Goal: Task Accomplishment & Management: Complete application form

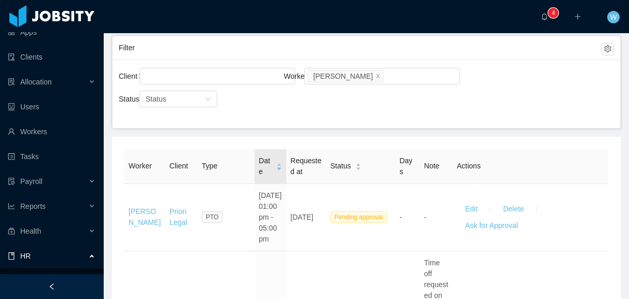
scroll to position [122, 0]
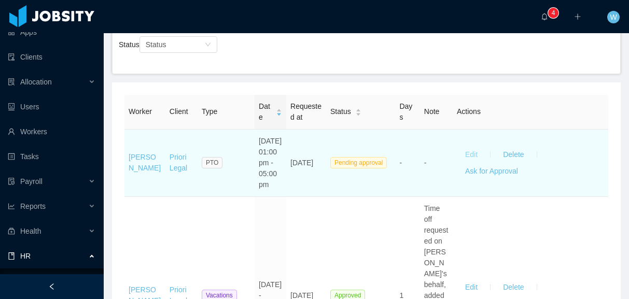
click at [475, 158] on button "Edit" at bounding box center [471, 154] width 29 height 17
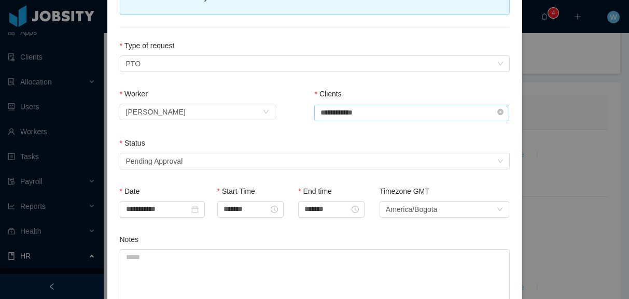
scroll to position [114, 0]
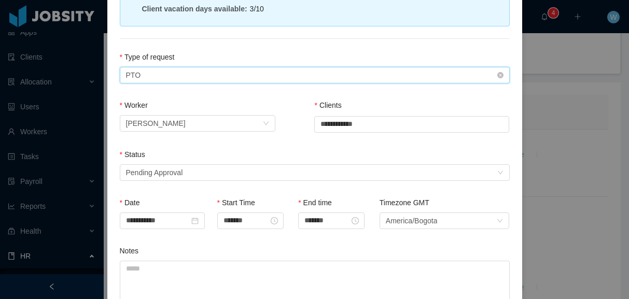
click at [250, 67] on div "Type of Request PTO" at bounding box center [311, 75] width 371 height 16
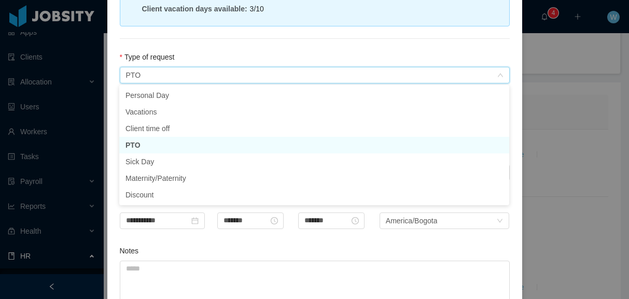
click at [204, 149] on li "PTO" at bounding box center [314, 145] width 390 height 17
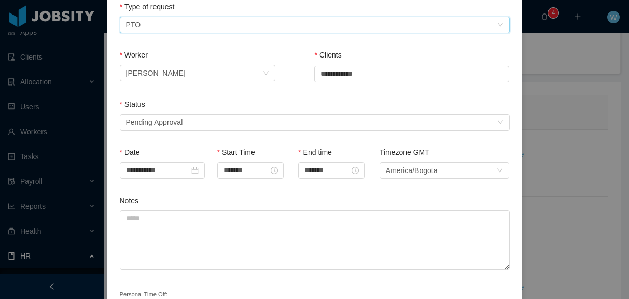
scroll to position [137, 0]
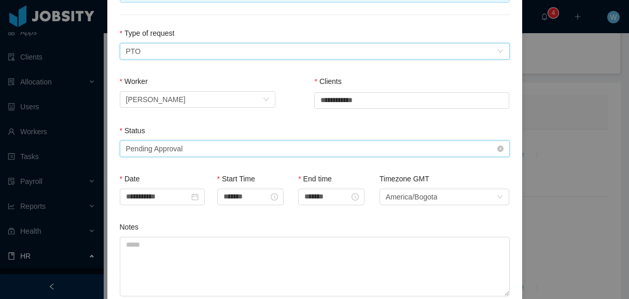
click at [234, 144] on div "Select status Pending Approval" at bounding box center [311, 149] width 371 height 16
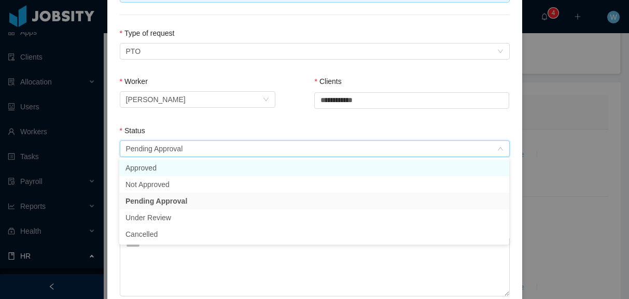
click at [212, 167] on li "Approved" at bounding box center [314, 168] width 390 height 17
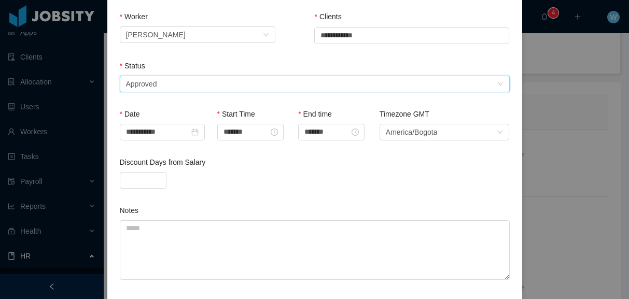
scroll to position [213, 0]
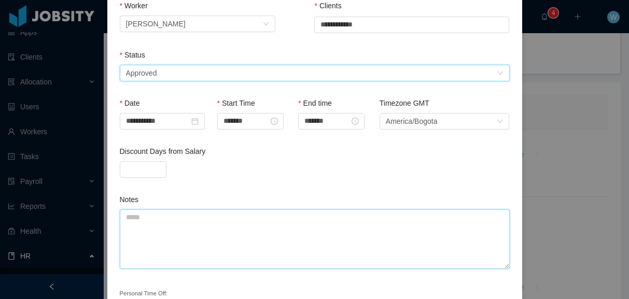
click at [199, 239] on textarea "Notes" at bounding box center [315, 239] width 390 height 60
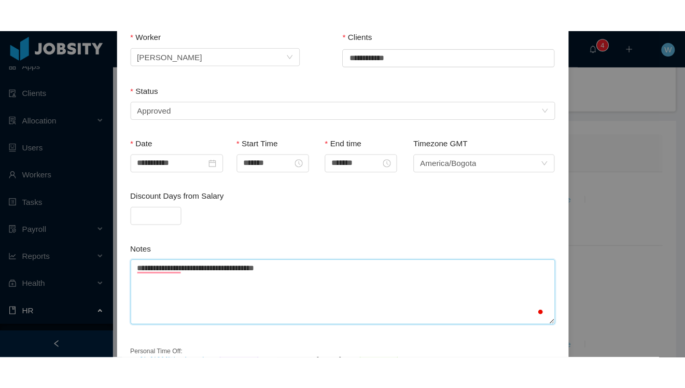
scroll to position [275, 0]
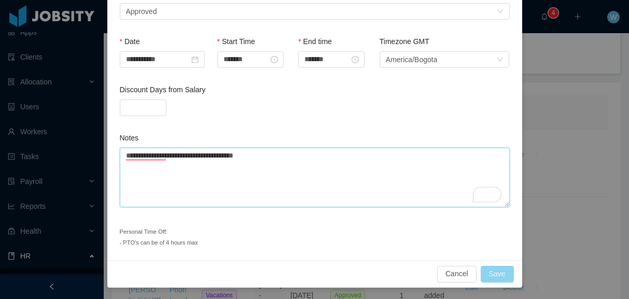
type textarea "**********"
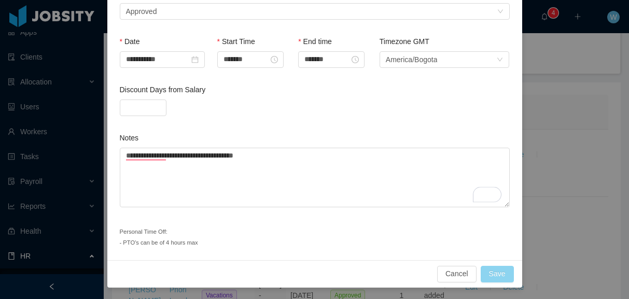
click at [499, 271] on button "Save" at bounding box center [497, 274] width 33 height 17
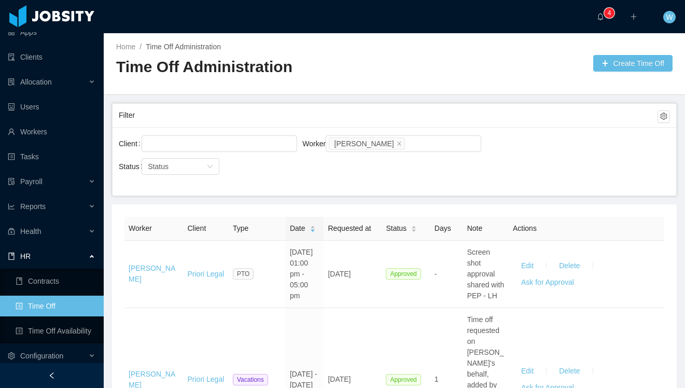
scroll to position [36, 0]
click at [397, 144] on icon "icon: close" at bounding box center [399, 143] width 5 height 5
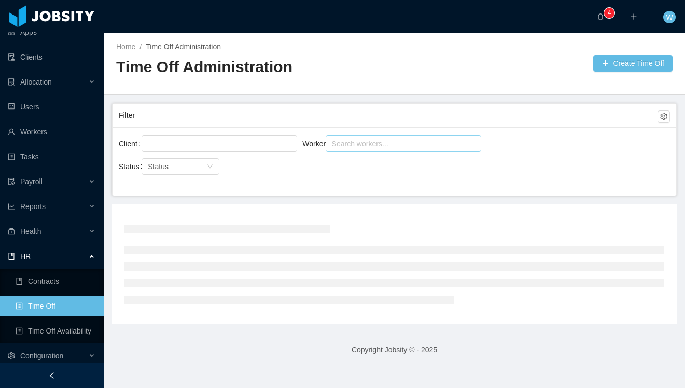
click at [390, 145] on div "Search workers..." at bounding box center [399, 143] width 134 height 10
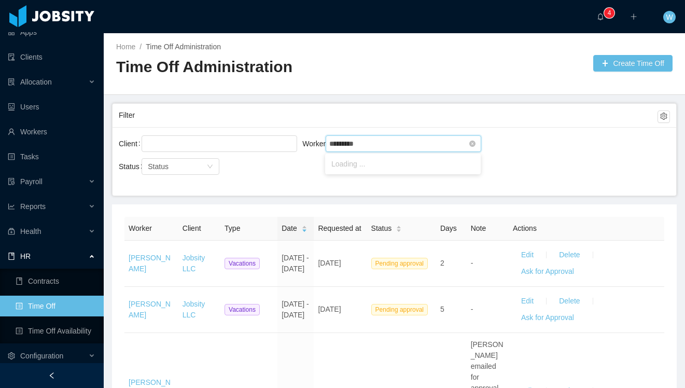
type input "**********"
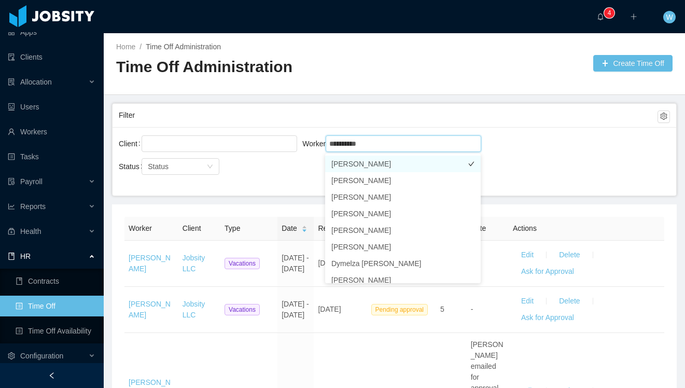
click at [416, 161] on li "Juan Ramos" at bounding box center [403, 164] width 156 height 17
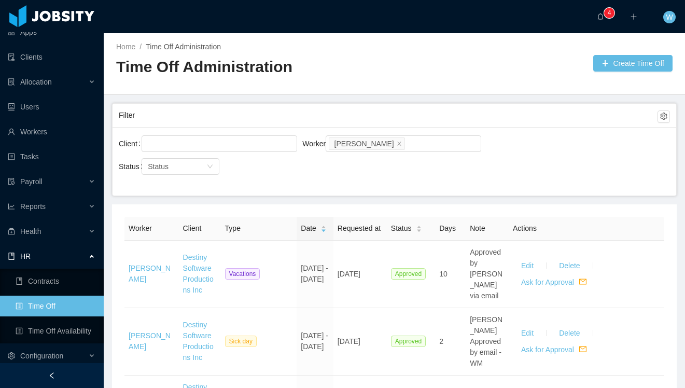
click at [511, 142] on div "Client Worker Search workers... Juan Ramos" at bounding box center [394, 149] width 551 height 33
click at [323, 234] on icon "icon: caret-down" at bounding box center [323, 231] width 6 height 6
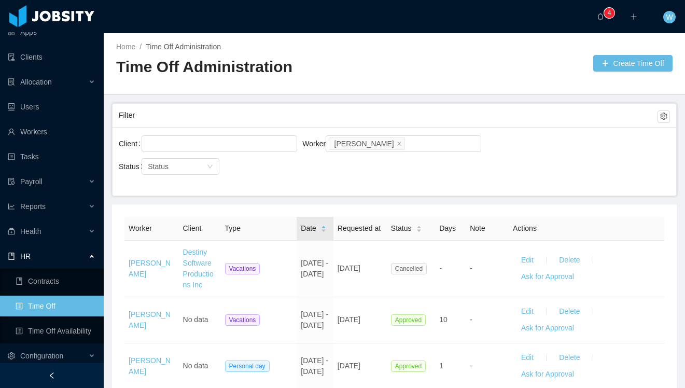
click at [324, 234] on icon "icon: caret-down" at bounding box center [323, 231] width 6 height 6
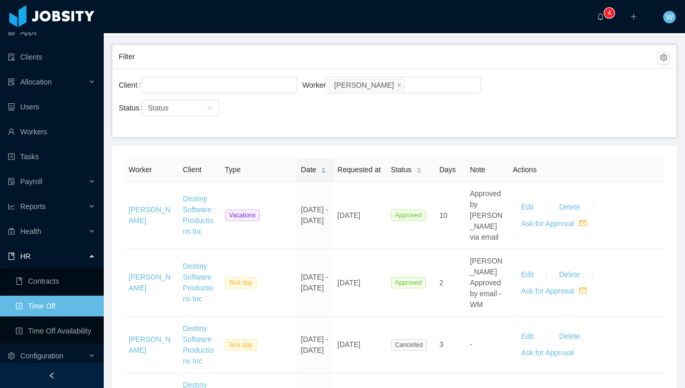
scroll to position [61, 0]
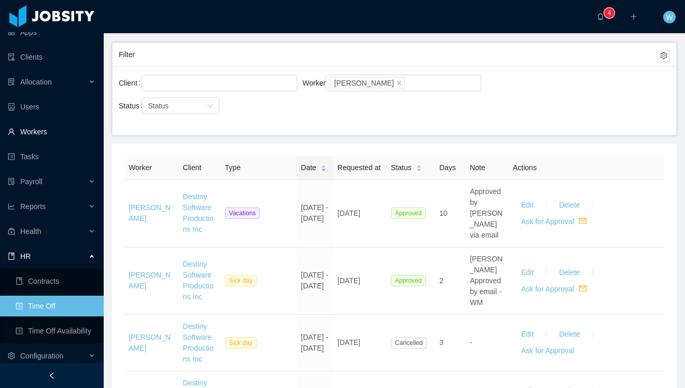
click at [65, 123] on link "Workers" at bounding box center [52, 131] width 88 height 21
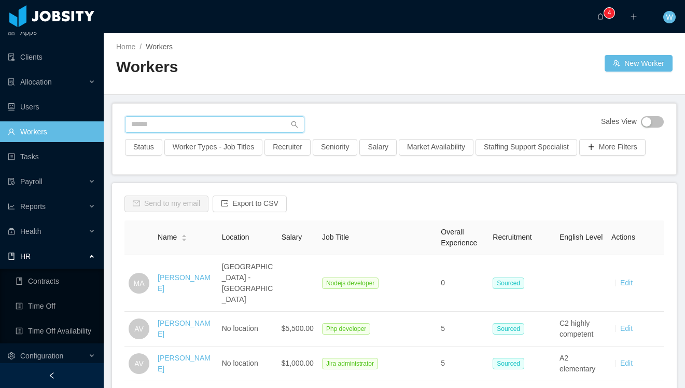
click at [148, 127] on input "text" at bounding box center [214, 124] width 179 height 17
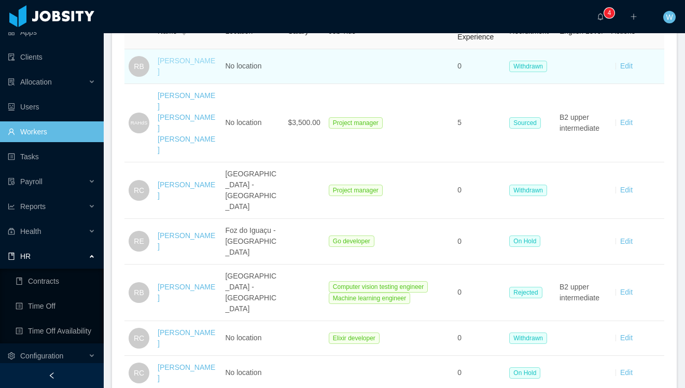
scroll to position [29, 0]
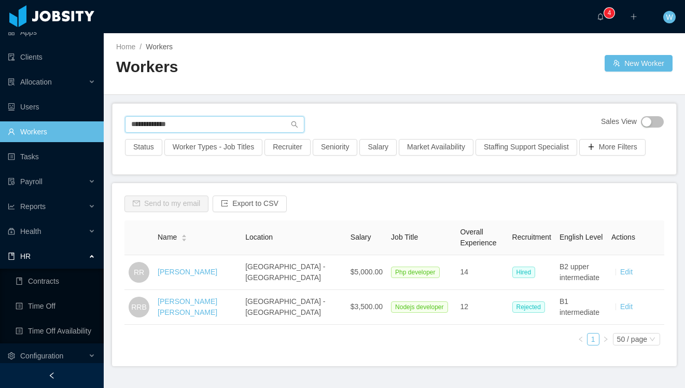
type input "**********"
click at [192, 272] on link "[PERSON_NAME]" at bounding box center [188, 272] width 60 height 8
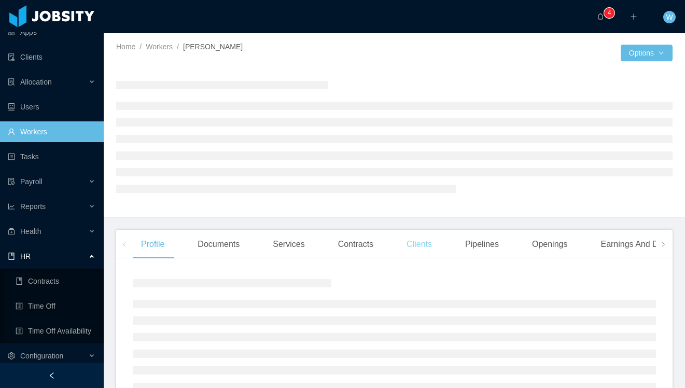
click at [406, 240] on div "Clients" at bounding box center [419, 244] width 42 height 29
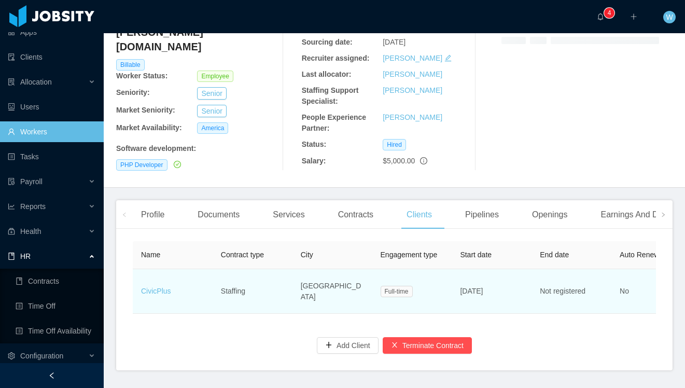
scroll to position [124, 0]
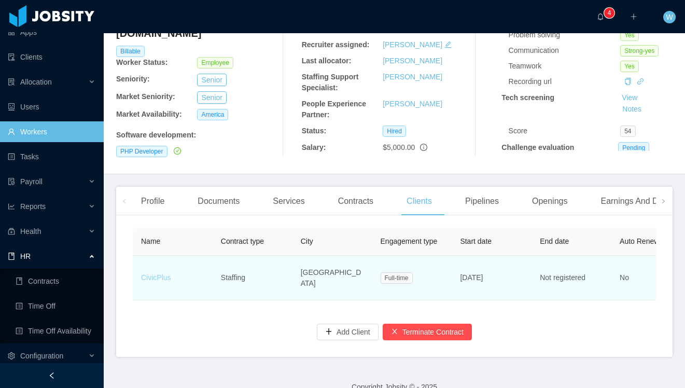
click at [156, 273] on link "CivicPlus" at bounding box center [156, 277] width 30 height 8
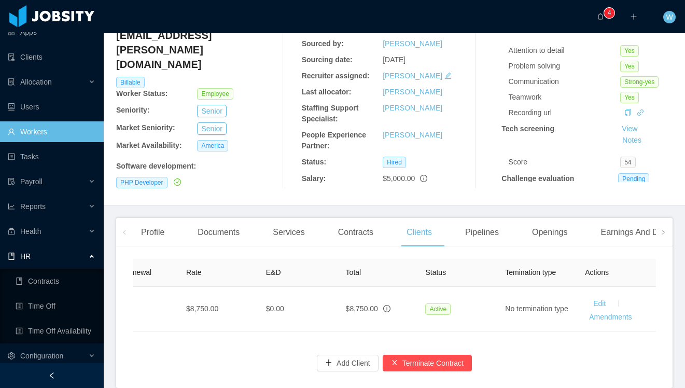
scroll to position [0, 514]
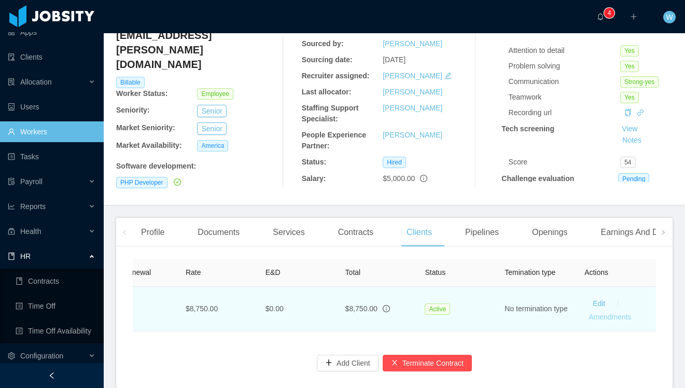
click at [619, 299] on link "Amendments" at bounding box center [610, 317] width 43 height 8
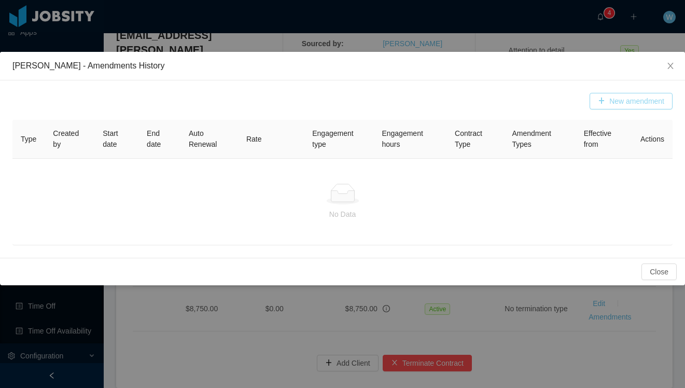
click at [590, 95] on button "New amendment" at bounding box center [631, 101] width 83 height 17
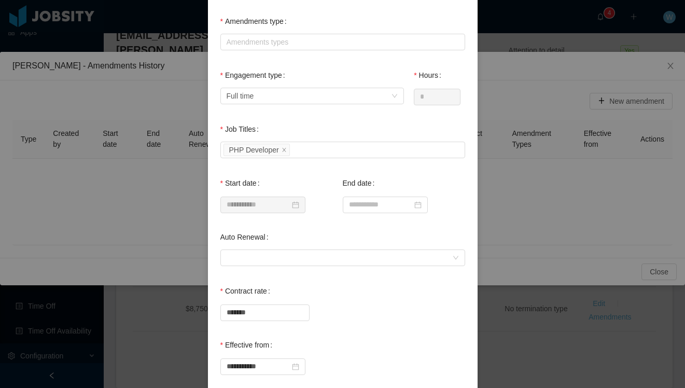
scroll to position [87, 0]
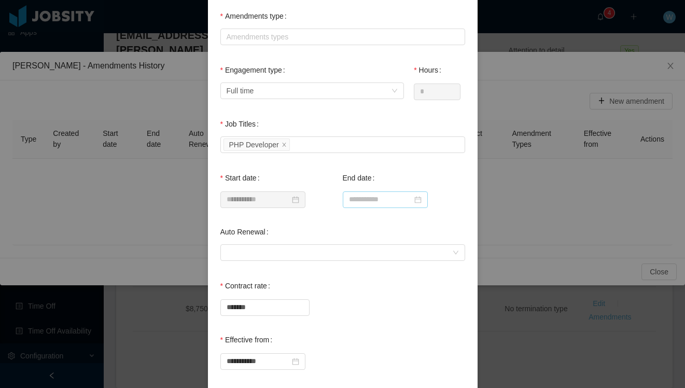
drag, startPoint x: 359, startPoint y: 188, endPoint x: 368, endPoint y: 204, distance: 18.6
click at [359, 189] on div at bounding box center [404, 198] width 122 height 21
click at [368, 205] on input at bounding box center [385, 199] width 85 height 17
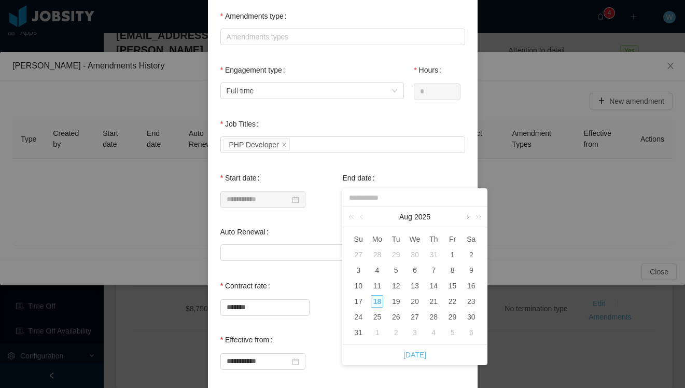
click at [466, 217] on link at bounding box center [467, 216] width 9 height 21
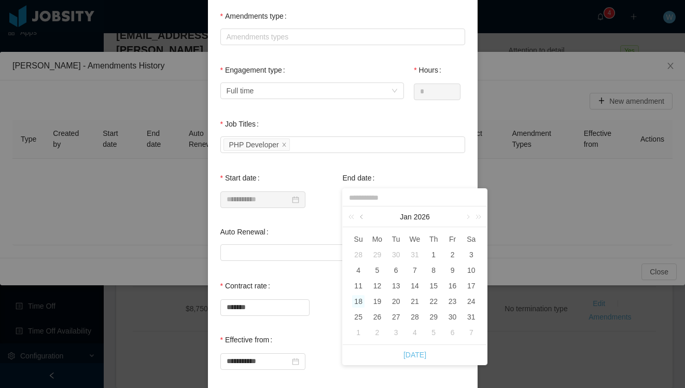
click at [362, 215] on link at bounding box center [362, 216] width 9 height 21
click at [412, 299] on div "31" at bounding box center [415, 317] width 12 height 12
type input "**********"
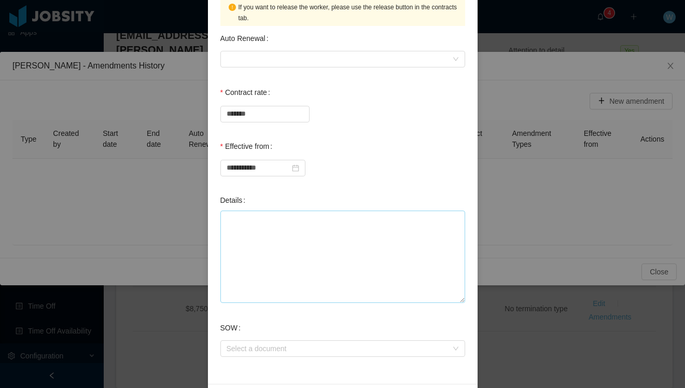
scroll to position [339, 0]
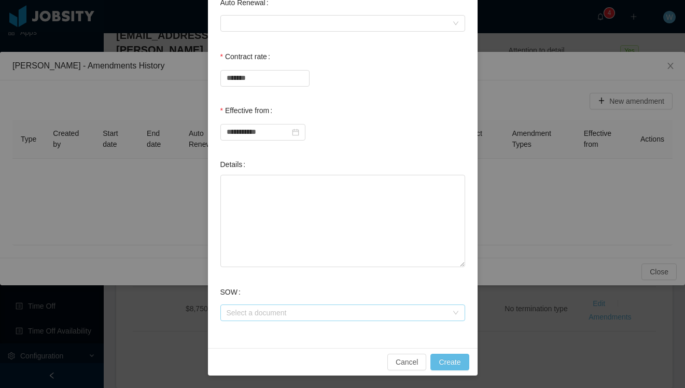
click at [354, 299] on div "Select a document" at bounding box center [337, 312] width 221 height 10
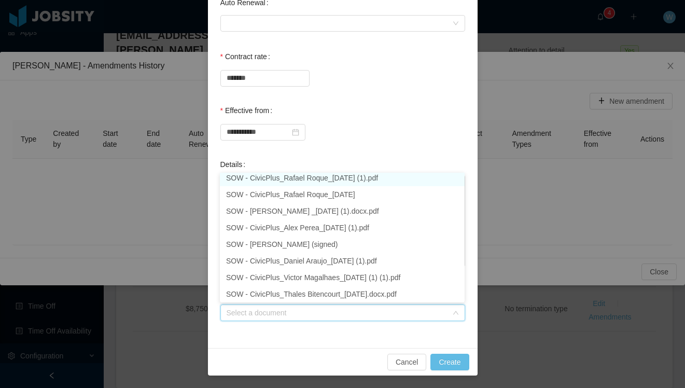
scroll to position [2, 0]
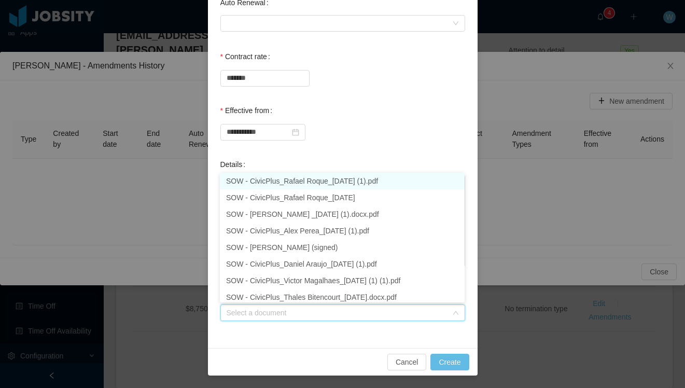
click at [343, 181] on li "SOW - CivicPlus_Rafael Roque_[DATE] (1).pdf" at bounding box center [342, 181] width 245 height 17
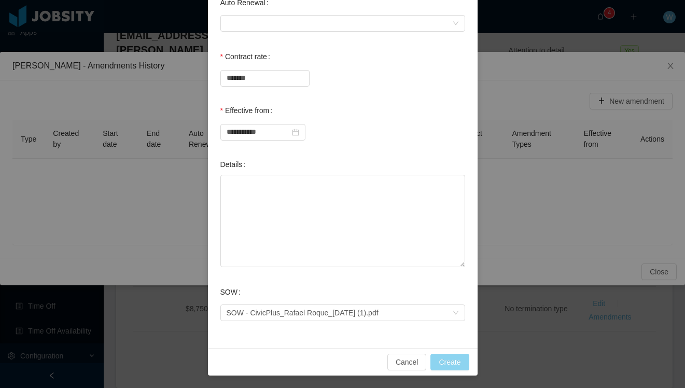
click at [451, 299] on button "Create" at bounding box center [449, 362] width 38 height 17
click at [457, 299] on button "Create" at bounding box center [449, 362] width 38 height 17
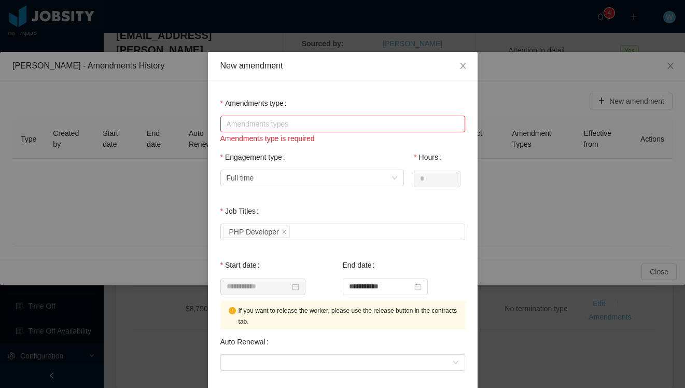
scroll to position [19, 0]
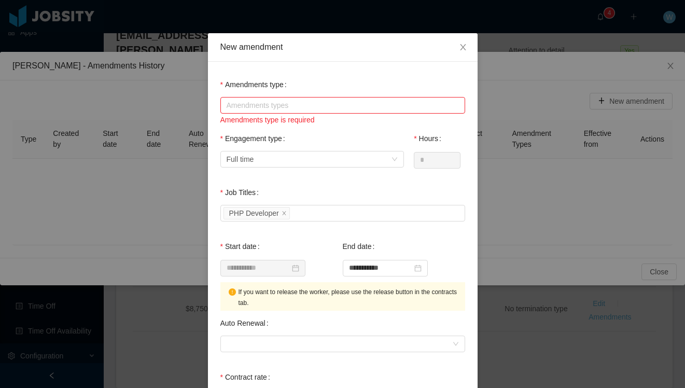
click at [314, 103] on div "Amendments types" at bounding box center [341, 105] width 228 height 10
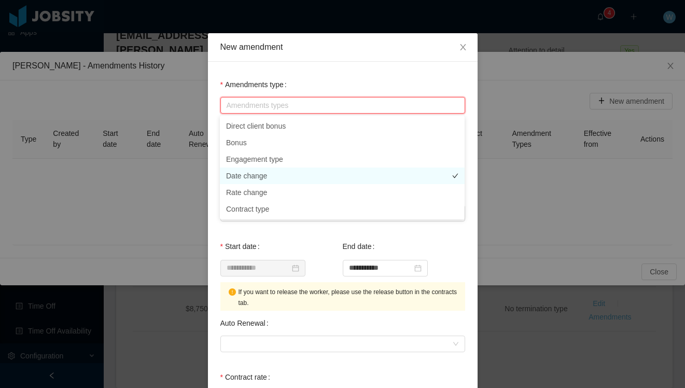
click at [300, 171] on li "Date change" at bounding box center [342, 175] width 245 height 17
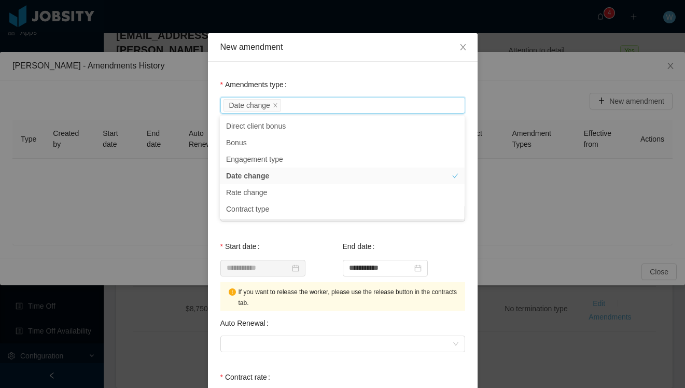
click at [372, 77] on div "Amendments type Amendments types Date change" at bounding box center [342, 94] width 245 height 41
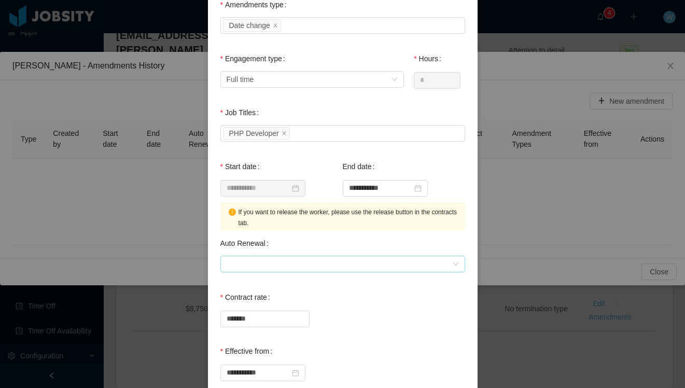
scroll to position [100, 0]
click at [302, 262] on div at bounding box center [340, 263] width 226 height 16
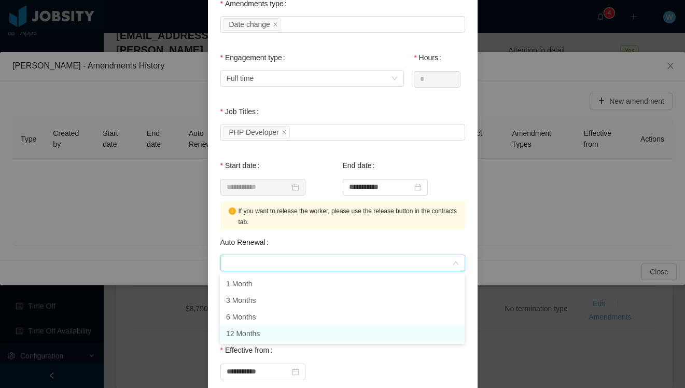
click at [282, 299] on li "12 Months" at bounding box center [342, 333] width 245 height 17
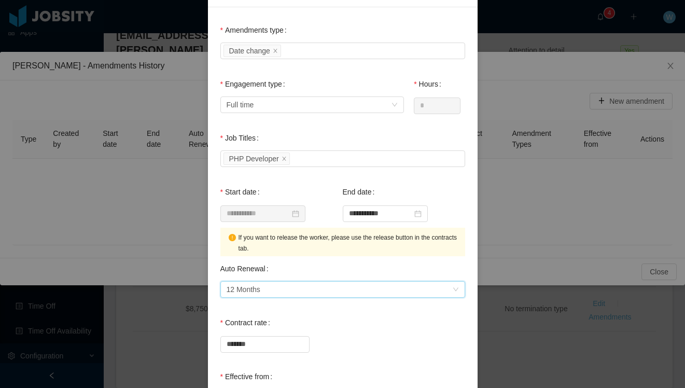
scroll to position [339, 0]
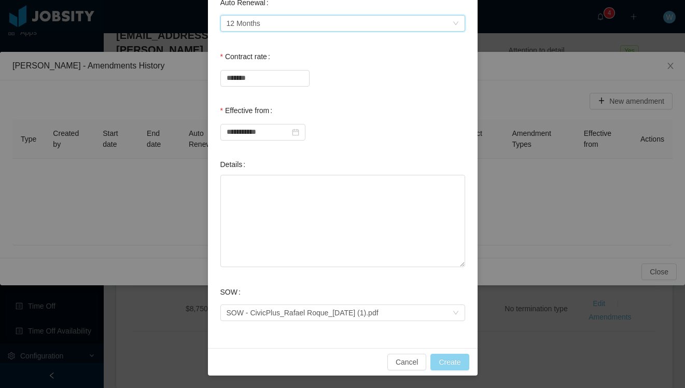
click at [449, 299] on button "Create" at bounding box center [449, 362] width 38 height 17
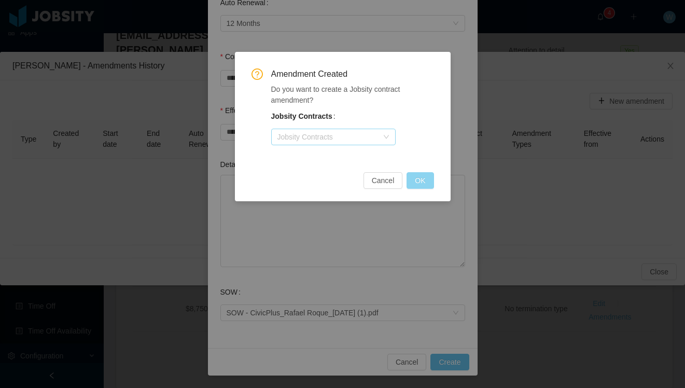
click at [372, 139] on div "Jobsity Contracts" at bounding box center [327, 137] width 101 height 10
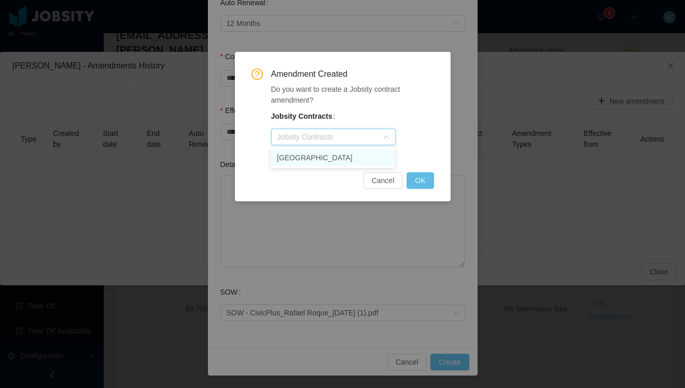
click at [388, 113] on div "Jobsity Contracts Jobsity Contracts" at bounding box center [352, 126] width 163 height 41
click at [392, 184] on button "Cancel" at bounding box center [382, 180] width 39 height 17
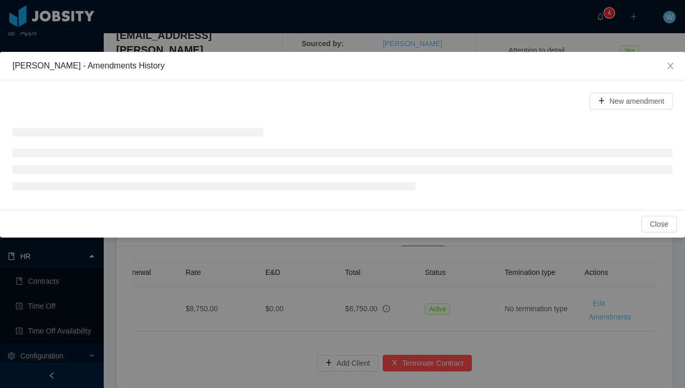
scroll to position [264, 0]
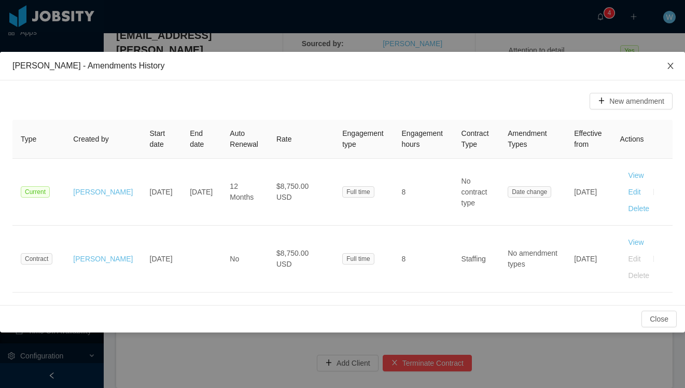
click at [628, 64] on icon "icon: close" at bounding box center [670, 66] width 8 height 8
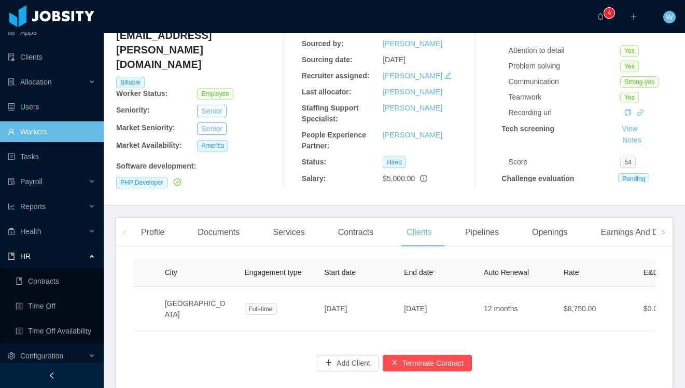
scroll to position [0, 0]
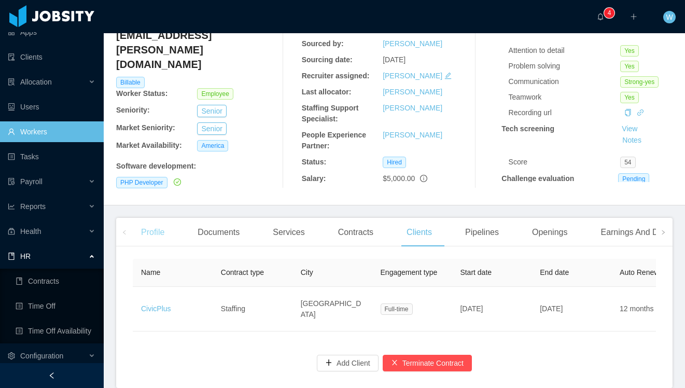
click at [163, 236] on div "Profile" at bounding box center [153, 232] width 40 height 29
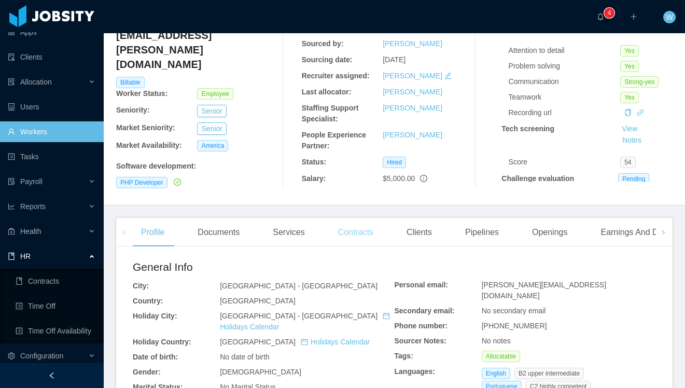
click at [347, 234] on div "Contracts" at bounding box center [356, 232] width 52 height 29
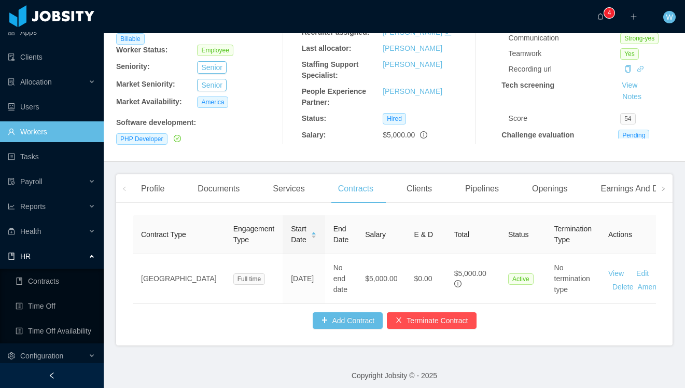
scroll to position [0, 6]
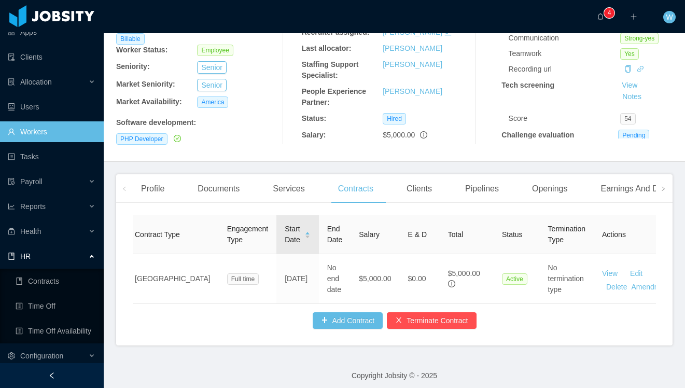
click at [285, 236] on div "Start Date" at bounding box center [298, 234] width 26 height 22
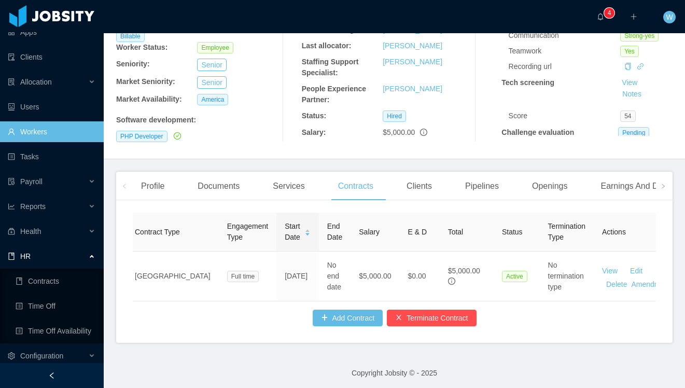
click at [425, 181] on div "Clients" at bounding box center [419, 186] width 42 height 29
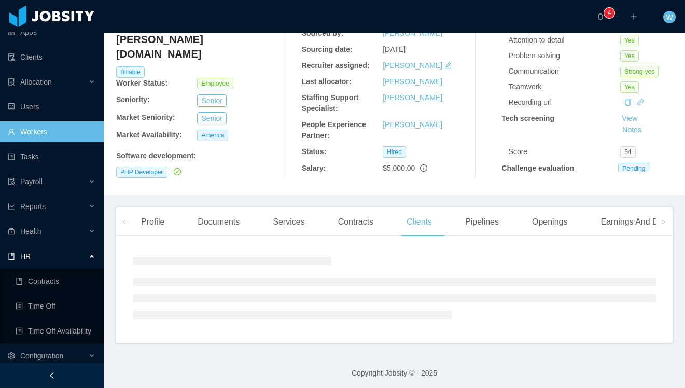
scroll to position [138, 0]
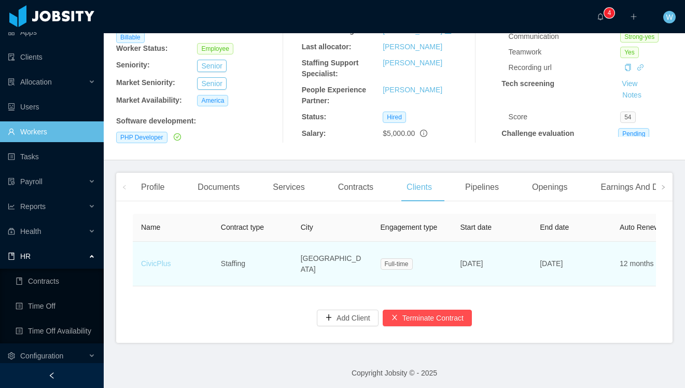
click at [164, 261] on link "CivicPlus" at bounding box center [156, 263] width 30 height 8
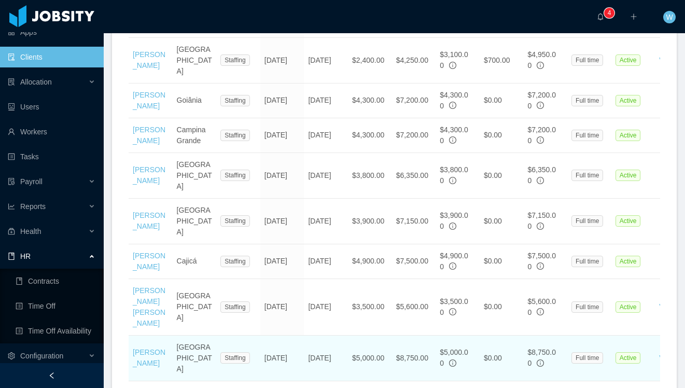
scroll to position [664, 0]
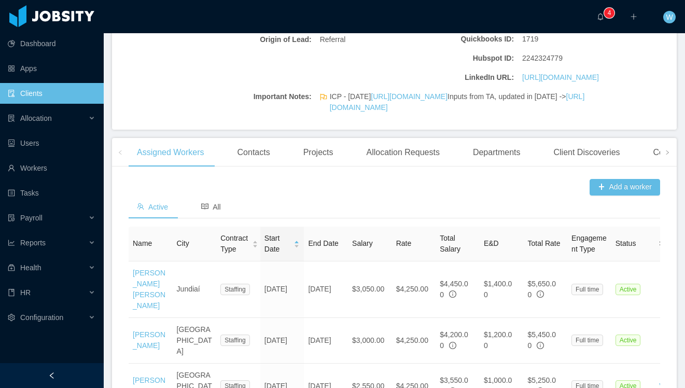
scroll to position [248, 0]
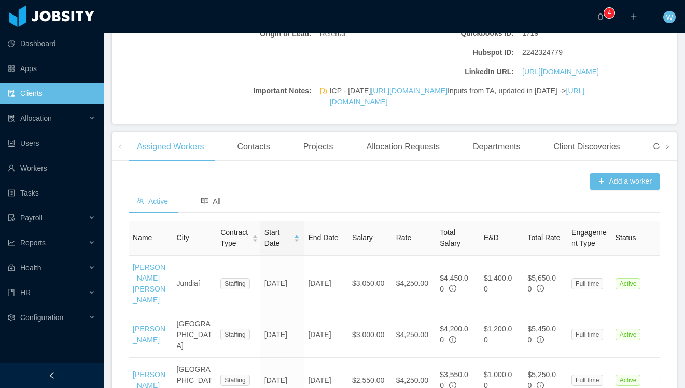
click at [659, 161] on span at bounding box center [667, 146] width 17 height 29
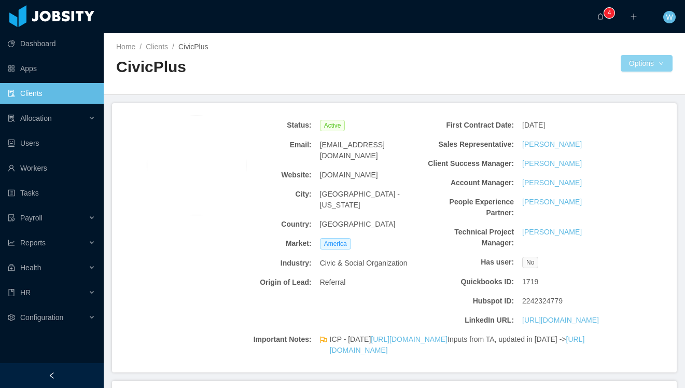
click at [653, 66] on button "Options" at bounding box center [647, 63] width 52 height 17
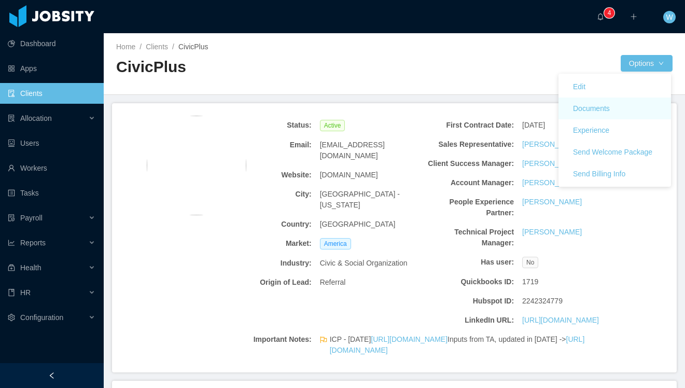
click at [629, 102] on link "Documents" at bounding box center [614, 108] width 113 height 22
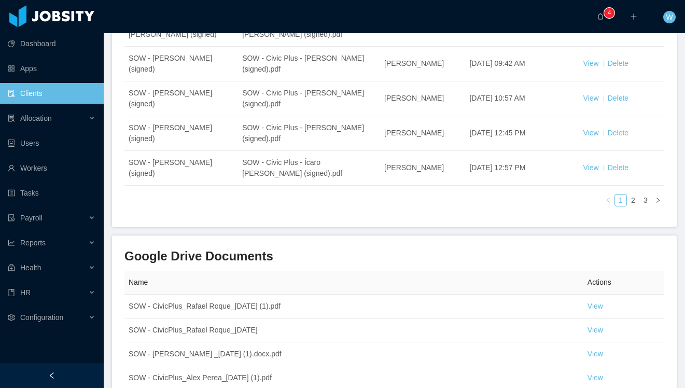
scroll to position [385, 0]
click at [634, 194] on link "2" at bounding box center [632, 199] width 11 height 11
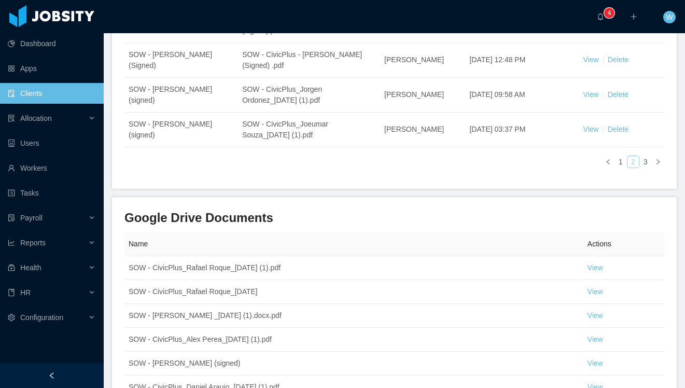
scroll to position [427, 0]
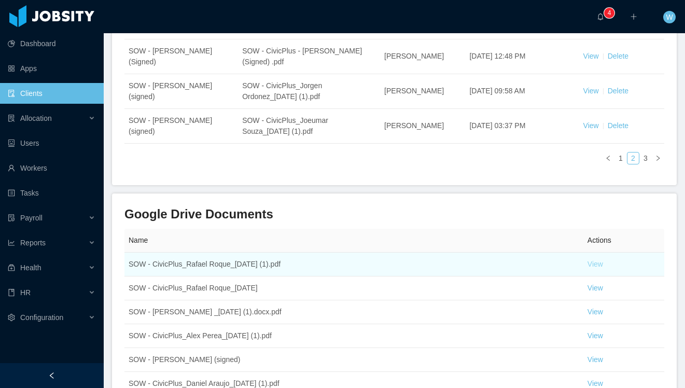
click at [591, 260] on link "View" at bounding box center [595, 264] width 16 height 8
click at [600, 260] on td "View" at bounding box center [623, 265] width 81 height 24
click at [598, 260] on link "View" at bounding box center [595, 264] width 16 height 8
click at [596, 258] on td "View" at bounding box center [623, 265] width 81 height 24
click at [597, 260] on link "View" at bounding box center [595, 264] width 16 height 8
